Goal: Task Accomplishment & Management: Use online tool/utility

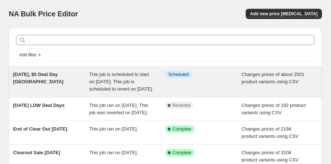
click at [55, 73] on span "[DATE], $5 Deal Day [GEOGRAPHIC_DATA]" at bounding box center [38, 78] width 50 height 13
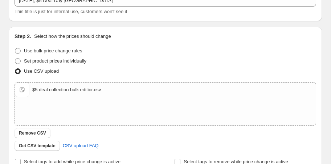
scroll to position [96, 0]
click at [45, 133] on span "Remove CSV" at bounding box center [32, 133] width 27 height 6
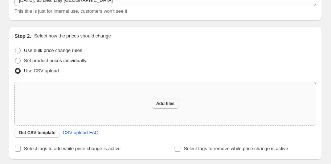
click at [176, 103] on button "Add files" at bounding box center [165, 103] width 27 height 10
type input "C:\fakepath\$5 deal collection bulk editior.csv"
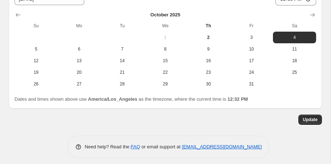
scroll to position [467, 0]
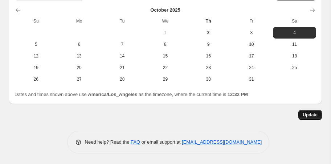
click at [305, 117] on span "Update" at bounding box center [310, 115] width 15 height 6
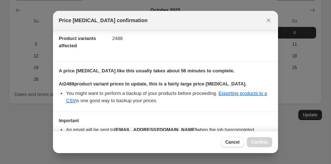
scroll to position [81, 0]
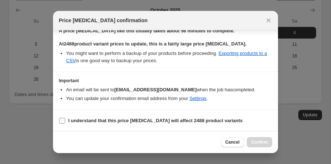
click at [62, 120] on input "I understand that this price [MEDICAL_DATA] will affect 2488 product variants" at bounding box center [62, 121] width 6 height 6
checkbox input "true"
click at [265, 144] on span "Confirm" at bounding box center [259, 142] width 17 height 6
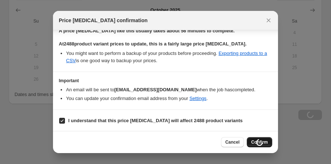
scroll to position [467, 0]
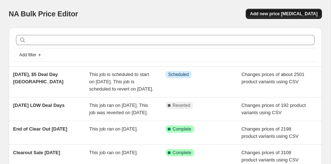
click at [293, 13] on span "Add new price [MEDICAL_DATA]" at bounding box center [284, 14] width 68 height 6
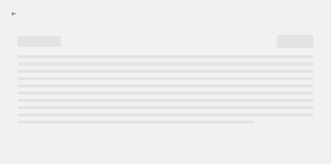
select select "percentage"
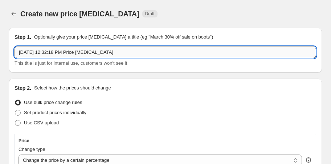
click at [30, 53] on input "[DATE] 12:32:18 PM Price [MEDICAL_DATA]" at bounding box center [166, 52] width 302 height 12
drag, startPoint x: 119, startPoint y: 53, endPoint x: 48, endPoint y: 51, distance: 71.2
click at [48, 51] on input "[DATE] 12:32:18 PM Price [MEDICAL_DATA]" at bounding box center [166, 52] width 302 height 12
type input "[DATE], Onlin"
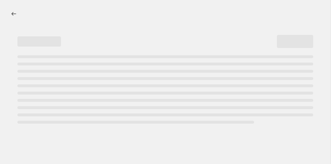
select select "percentage"
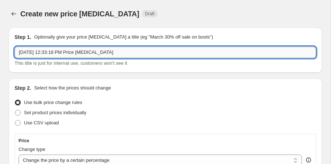
click at [30, 54] on input "Oct 2, 2025, 12:33:18 PM Price change job" at bounding box center [166, 52] width 302 height 12
drag, startPoint x: 115, startPoint y: 54, endPoint x: 48, endPoint y: 49, distance: 67.0
click at [48, 49] on input "Oct 3, 2025, 12:33:18 PM Price change job" at bounding box center [166, 52] width 302 height 12
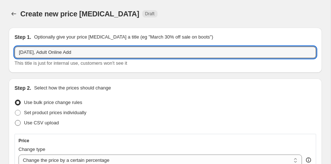
type input "Oct 3, 2025, Adult Online Add"
click at [53, 122] on span "Use CSV upload" at bounding box center [41, 122] width 35 height 5
click at [15, 120] on input "Use CSV upload" at bounding box center [15, 120] width 0 height 0
radio input "true"
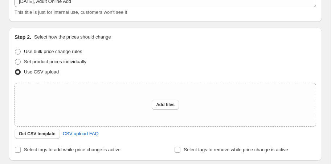
scroll to position [53, 0]
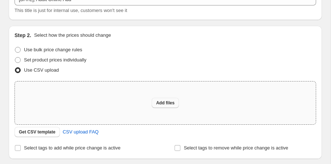
click at [172, 101] on span "Add files" at bounding box center [165, 103] width 19 height 6
type input "C:\fakepath\Online Deal Upload Adult.csv"
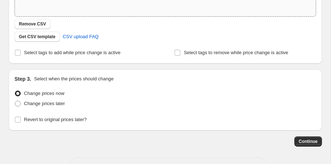
scroll to position [165, 0]
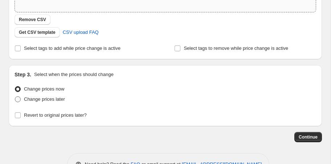
click at [40, 96] on span "Change prices later" at bounding box center [44, 98] width 41 height 5
click at [15, 96] on input "Change prices later" at bounding box center [15, 96] width 0 height 0
radio input "true"
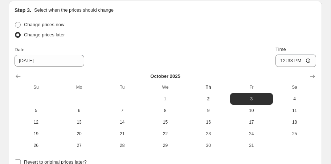
scroll to position [240, 0]
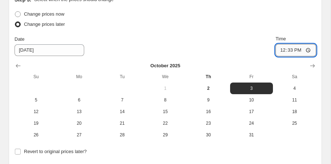
click at [284, 50] on input "12:33" at bounding box center [296, 50] width 41 height 12
click at [291, 50] on input "13:33" at bounding box center [296, 50] width 41 height 12
type input "13:30"
click at [243, 26] on div "Change prices later" at bounding box center [166, 24] width 302 height 10
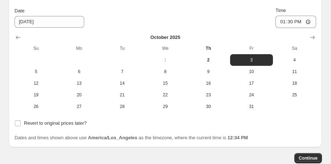
scroll to position [274, 0]
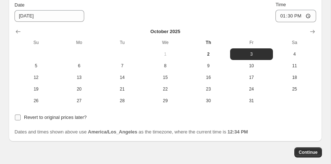
click at [20, 116] on input "Revert to original prices later?" at bounding box center [18, 117] width 6 height 6
checkbox input "true"
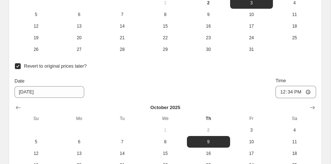
scroll to position [326, 0]
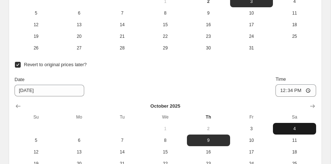
click at [295, 130] on span "4" at bounding box center [294, 129] width 37 height 6
type input "[DATE]"
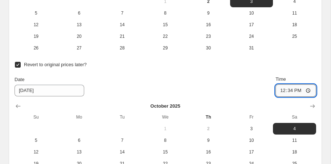
click at [281, 91] on input "12:34" at bounding box center [296, 90] width 41 height 12
type input "23:59"
click at [185, 83] on div "Date 10/4/2025 Time 23:59" at bounding box center [166, 86] width 302 height 21
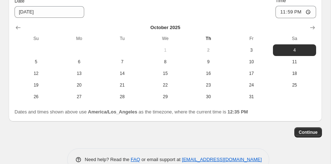
scroll to position [422, 0]
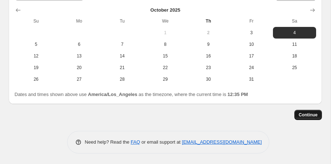
click at [308, 117] on span "Continue" at bounding box center [308, 115] width 19 height 6
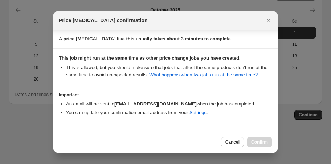
scroll to position [101, 0]
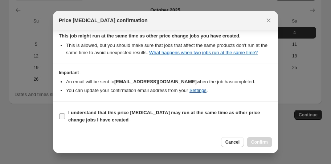
click at [62, 115] on input "I understand that this price change job may run at the same time as other price…" at bounding box center [62, 116] width 6 height 6
checkbox input "true"
click at [266, 142] on span "Confirm" at bounding box center [259, 142] width 17 height 6
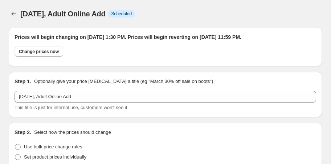
scroll to position [422, 0]
